Goal: Navigation & Orientation: Find specific page/section

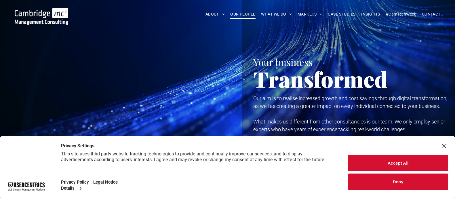
click at [245, 16] on span "OUR PEOPLE" at bounding box center [242, 14] width 25 height 9
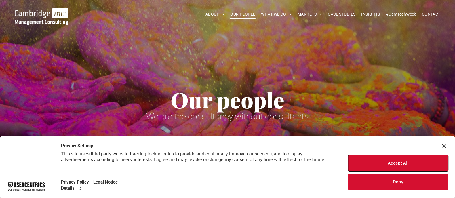
click at [433, 167] on button "Accept All" at bounding box center [398, 163] width 100 height 16
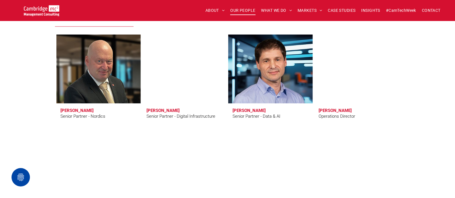
scroll to position [763, 0]
